Goal: Find contact information: Find contact information

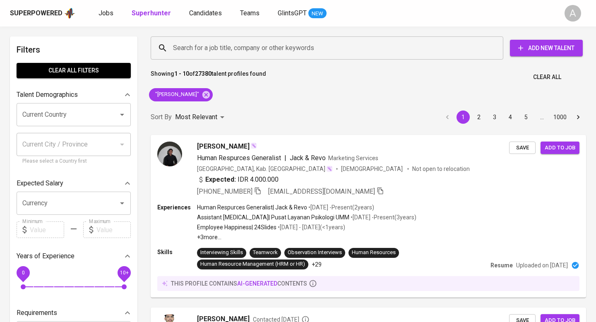
click at [542, 76] on span "Clear All" at bounding box center [547, 77] width 28 height 10
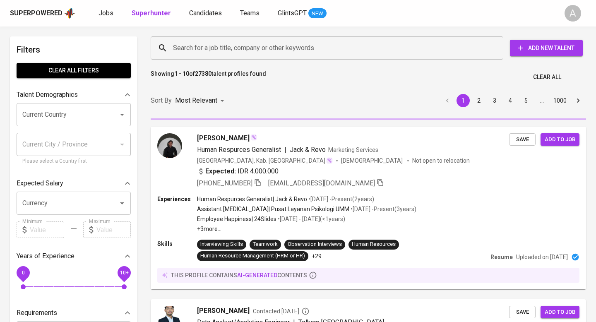
click at [318, 48] on input "Search for a job title, company or other keywords" at bounding box center [329, 48] width 316 height 16
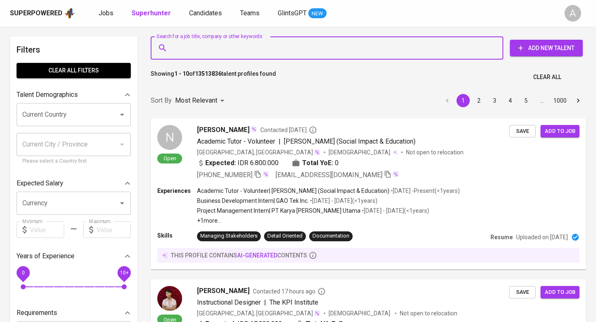
paste input "[EMAIL_ADDRESS][DOMAIN_NAME]"
type input "[EMAIL_ADDRESS][DOMAIN_NAME]"
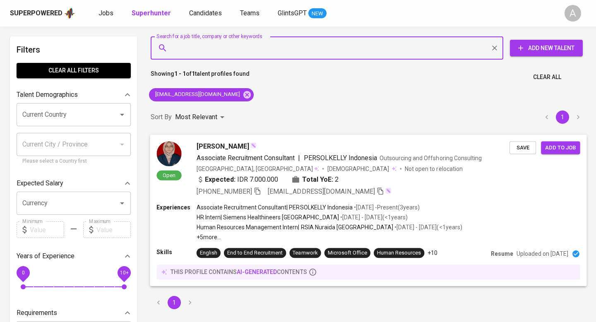
click at [255, 193] on span "[PHONE_NUMBER]" at bounding box center [229, 191] width 65 height 10
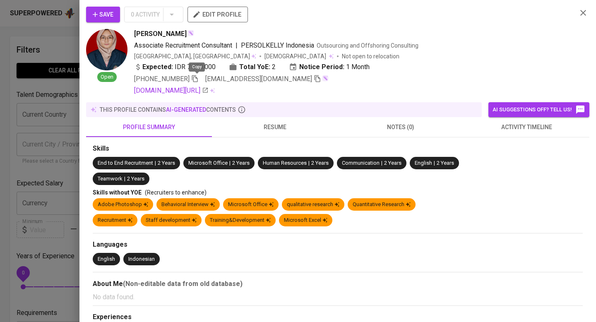
click at [194, 78] on icon "button" at bounding box center [194, 78] width 7 height 7
click at [584, 13] on icon "button" at bounding box center [583, 13] width 10 height 10
